Goal: Information Seeking & Learning: Learn about a topic

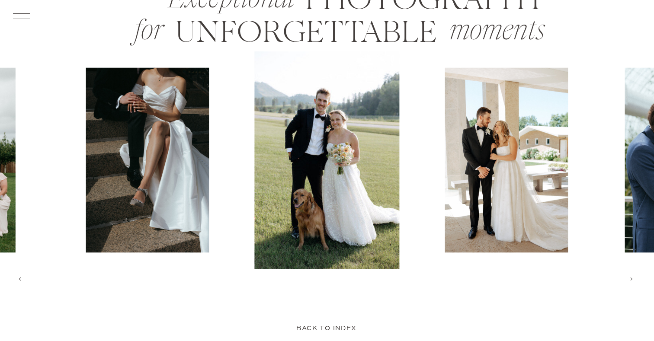
scroll to position [1364, 0]
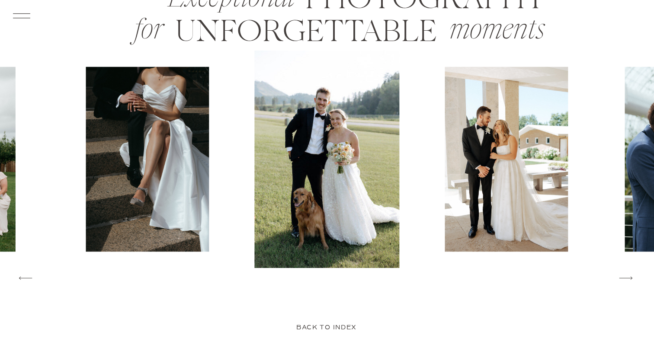
click at [286, 186] on img at bounding box center [326, 160] width 145 height 218
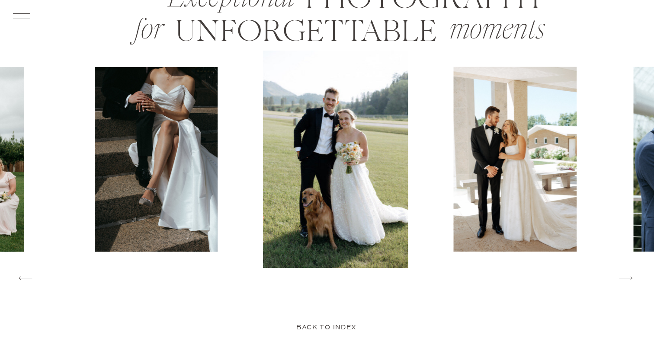
click at [290, 158] on img at bounding box center [335, 160] width 145 height 218
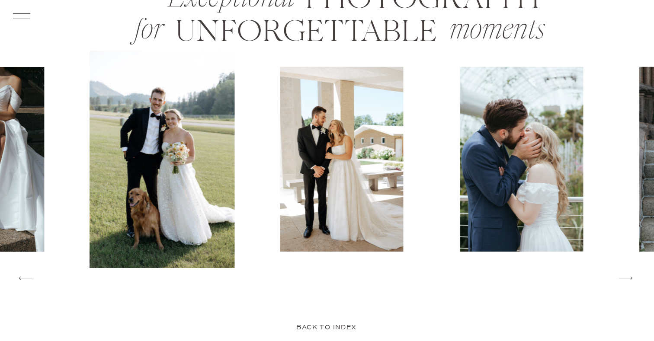
click at [240, 183] on div at bounding box center [417, 160] width 655 height 218
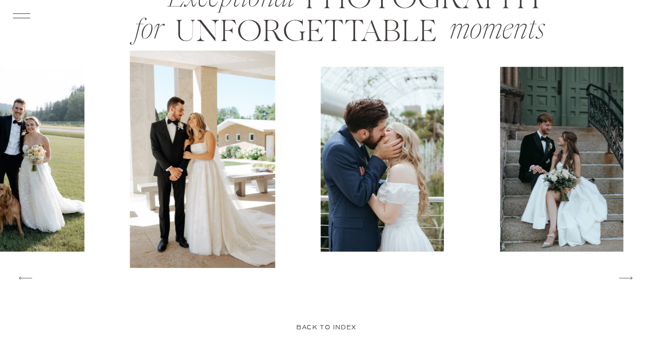
click at [355, 222] on img at bounding box center [382, 159] width 123 height 185
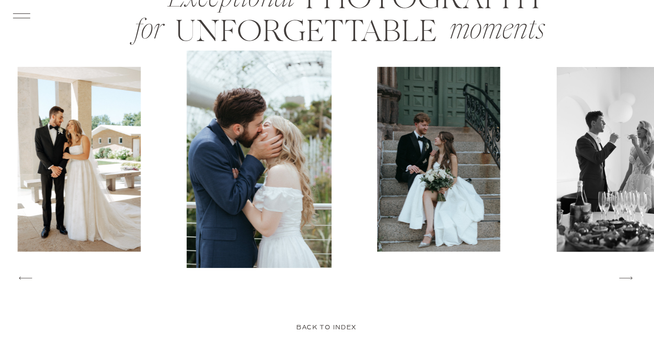
click at [377, 210] on img at bounding box center [438, 159] width 123 height 185
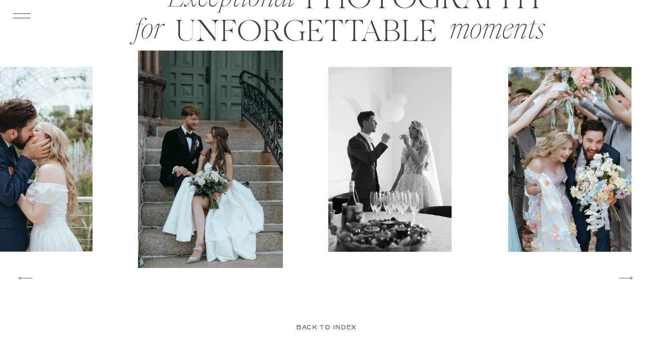
click at [332, 202] on img at bounding box center [389, 159] width 123 height 185
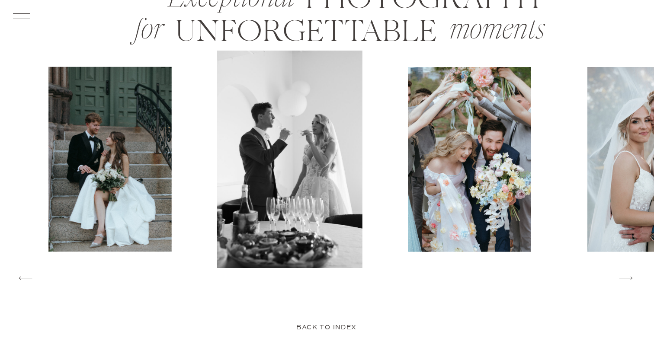
click at [343, 199] on div at bounding box center [327, 160] width 655 height 218
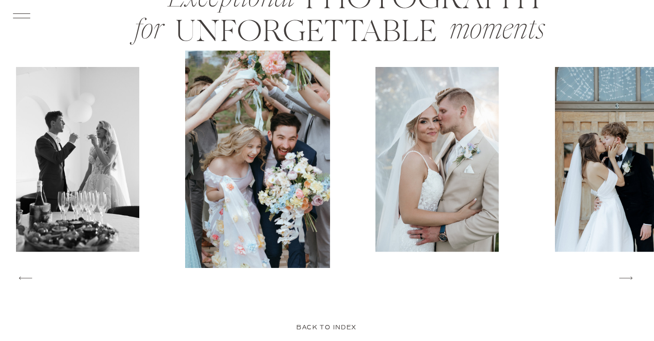
click at [307, 195] on div at bounding box center [327, 160] width 655 height 218
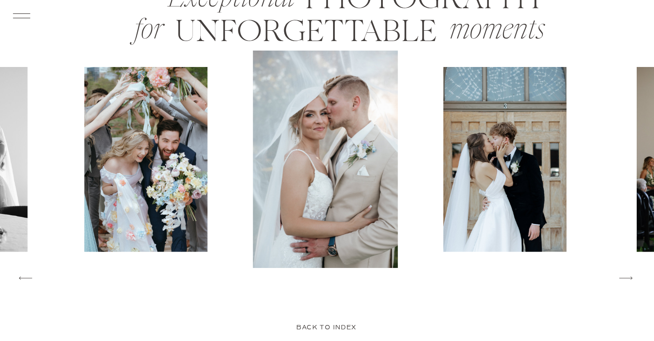
click at [343, 193] on div at bounding box center [327, 160] width 655 height 218
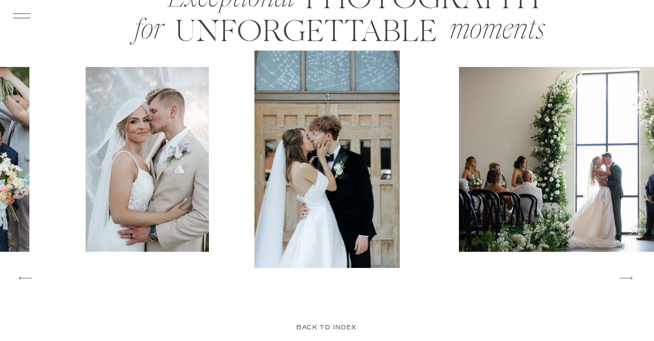
click at [314, 190] on img at bounding box center [327, 160] width 145 height 218
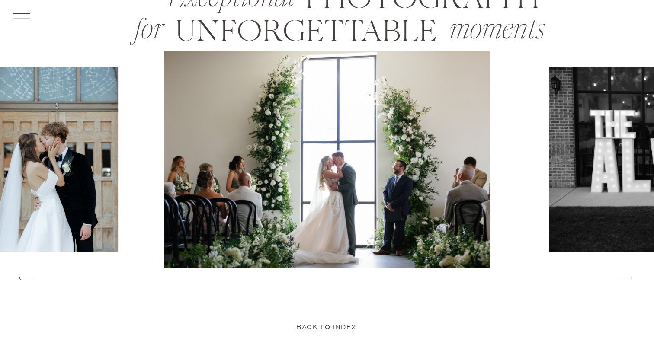
click at [290, 189] on img at bounding box center [327, 160] width 326 height 218
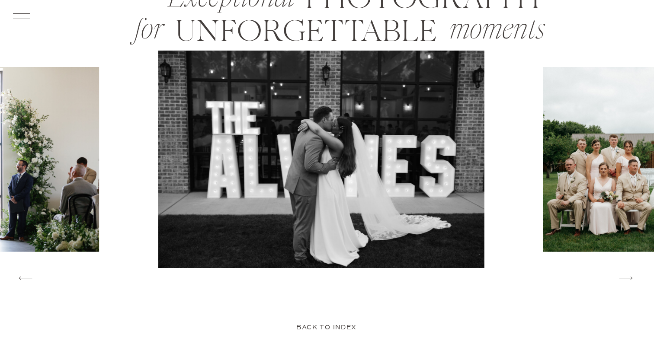
click at [309, 187] on img at bounding box center [321, 160] width 326 height 218
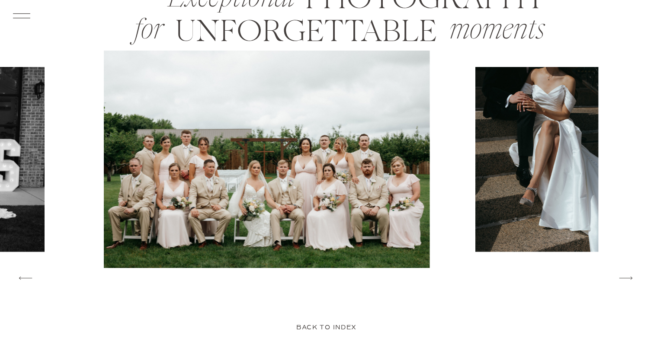
click at [307, 194] on img at bounding box center [267, 160] width 326 height 218
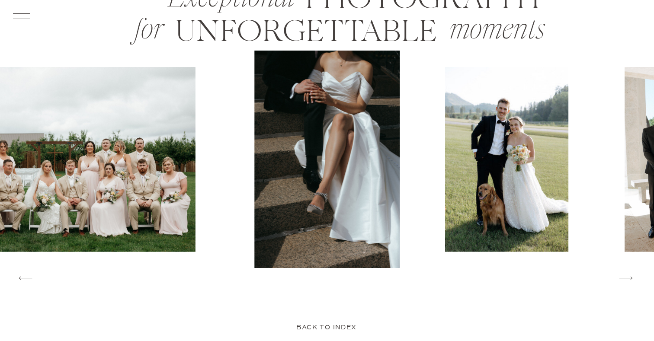
click at [255, 199] on img at bounding box center [327, 160] width 145 height 218
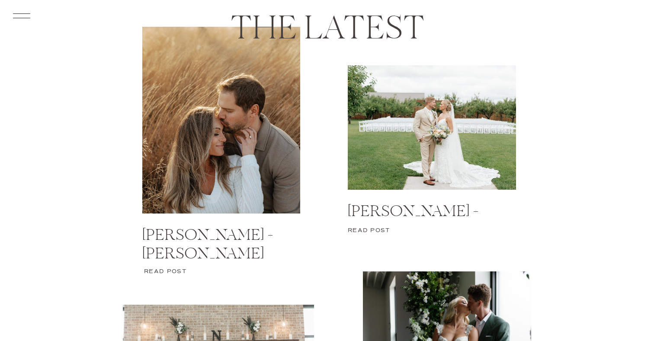
scroll to position [3501, 0]
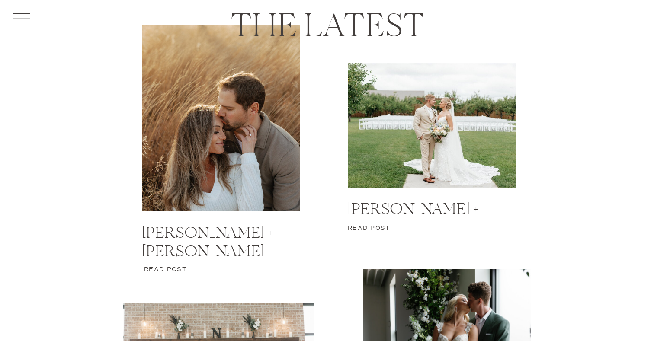
click at [176, 270] on p "Read post" at bounding box center [165, 272] width 46 height 13
click at [379, 225] on p "Read post" at bounding box center [371, 231] width 46 height 13
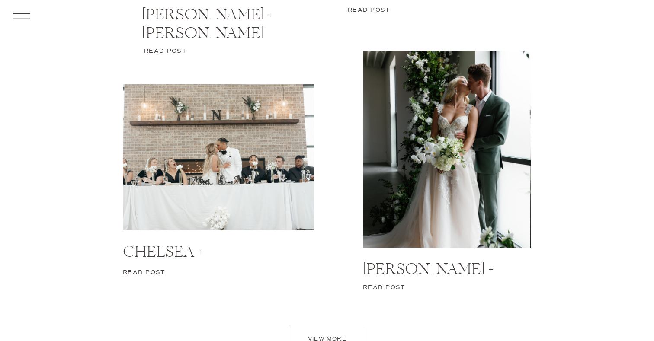
scroll to position [3723, 0]
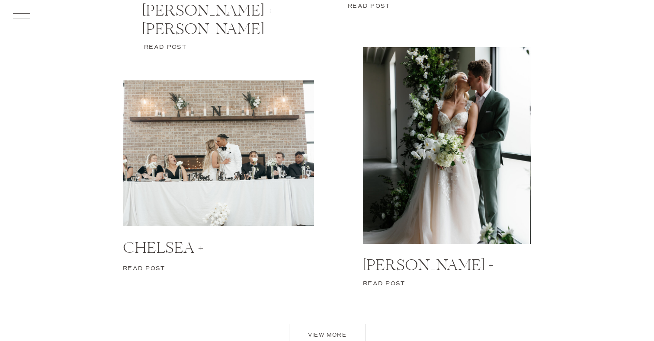
click at [156, 244] on h3 "chelsea + [PERSON_NAME]" at bounding box center [225, 247] width 205 height 17
click at [153, 269] on p "Read post" at bounding box center [146, 271] width 46 height 13
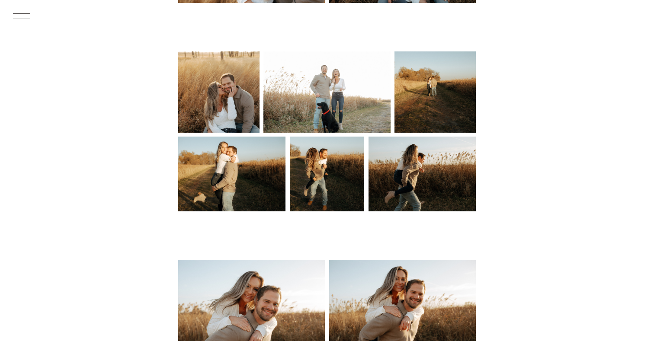
scroll to position [2640, 0]
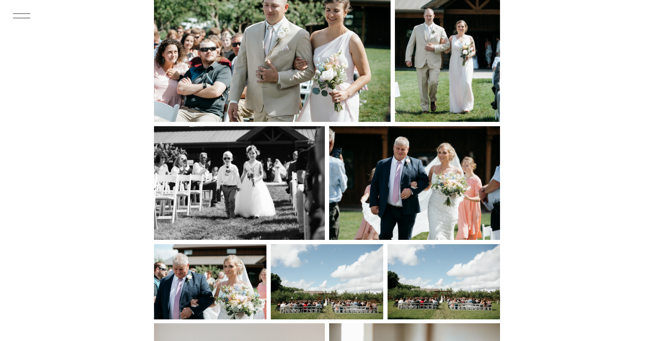
scroll to position [3320, 0]
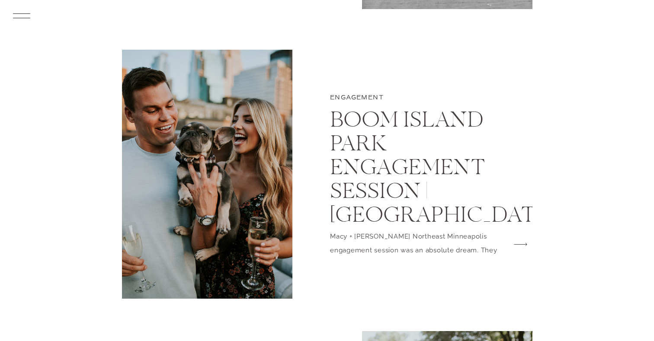
scroll to position [2876, 0]
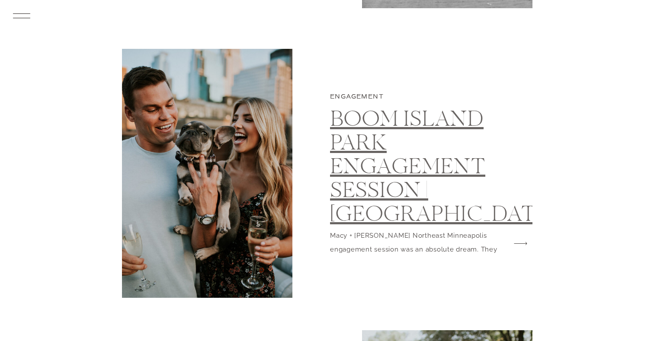
click at [459, 220] on link "Boom Island Park Engagement Session | Minneapolis Engagement Photographer | Mac…" at bounding box center [441, 216] width 223 height 218
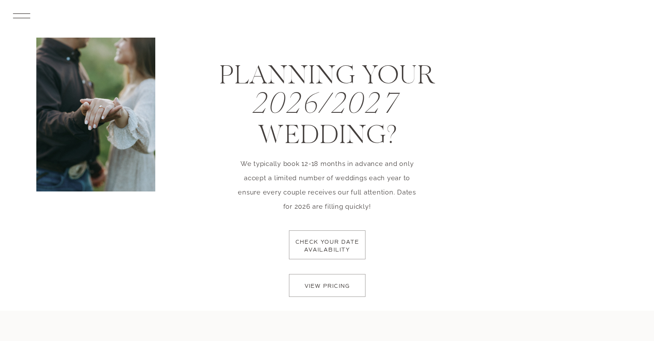
scroll to position [4552, 0]
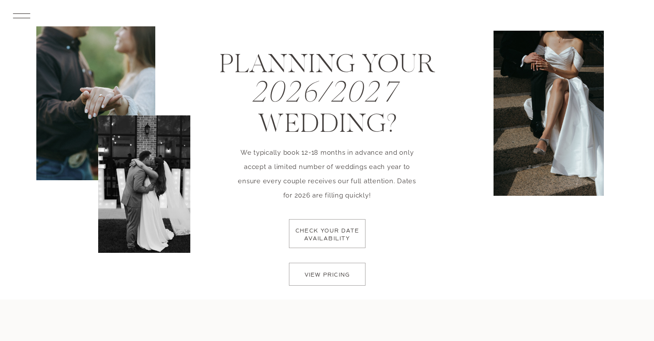
click at [311, 237] on p "check your date availability" at bounding box center [327, 241] width 69 height 26
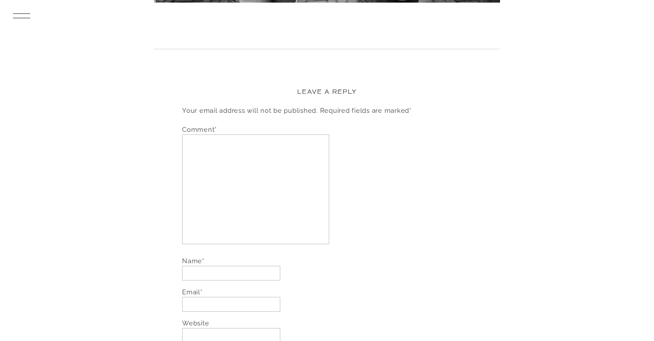
scroll to position [951, 0]
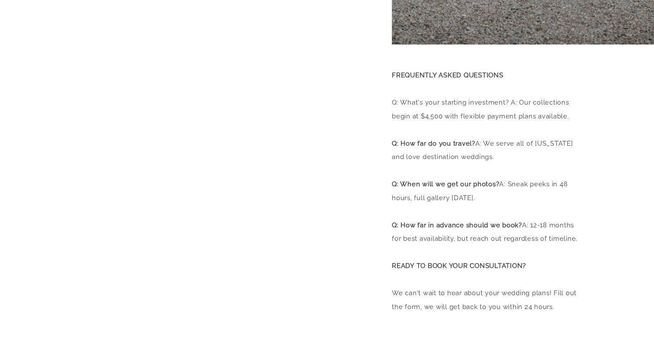
scroll to position [351, 0]
